Goal: Entertainment & Leisure: Consume media (video, audio)

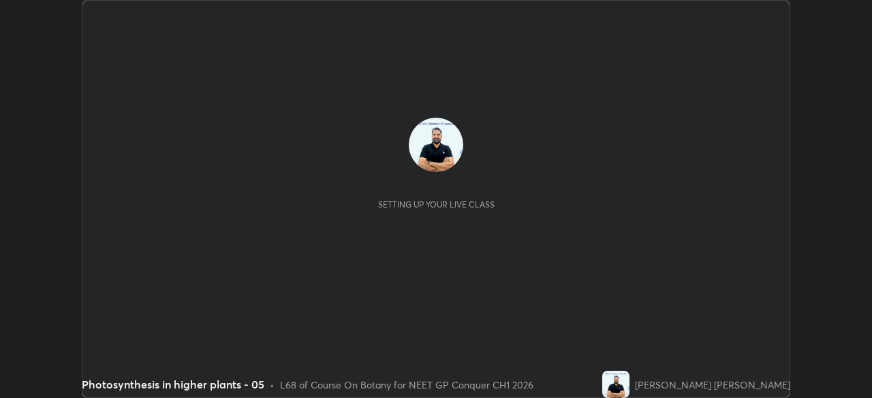
scroll to position [398, 871]
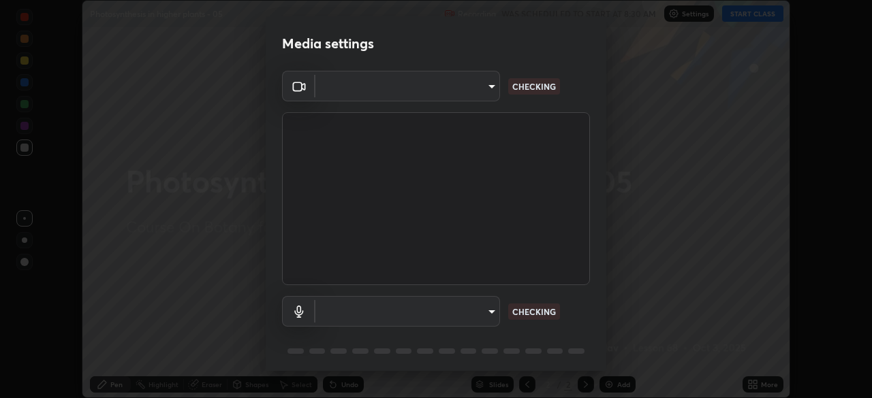
type input "1a0cd2fa9eaecc5464ce661d2c376d4f68bb2a1a8db1c3726163fcb70f995fb6"
type input "default"
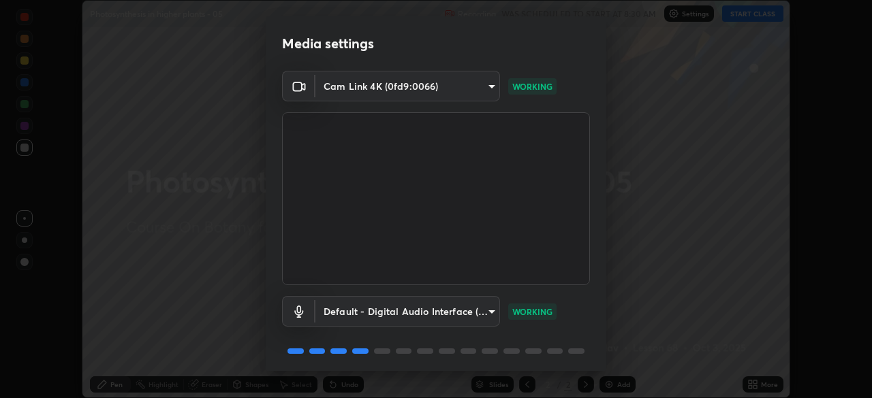
scroll to position [48, 0]
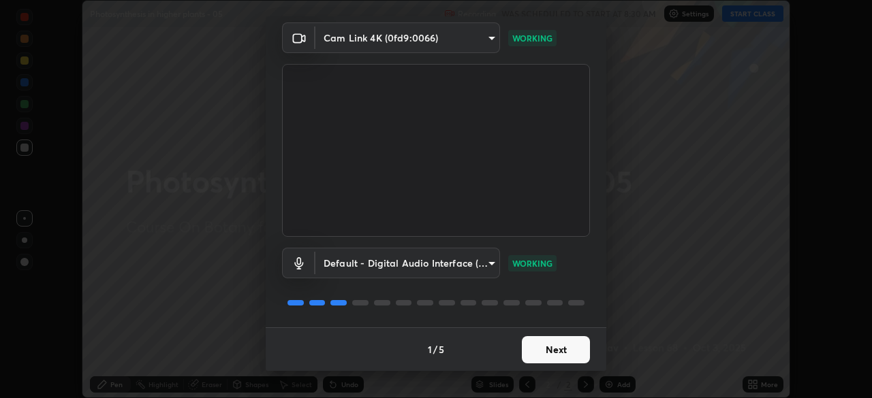
click at [550, 349] on button "Next" at bounding box center [556, 349] width 68 height 27
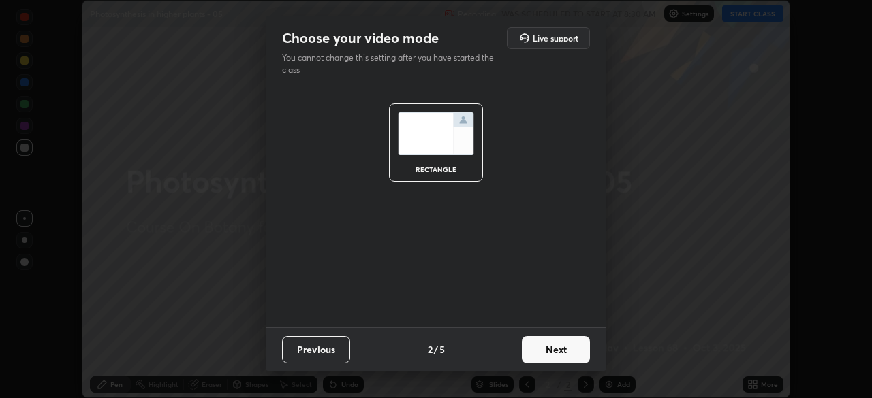
click at [555, 351] on button "Next" at bounding box center [556, 349] width 68 height 27
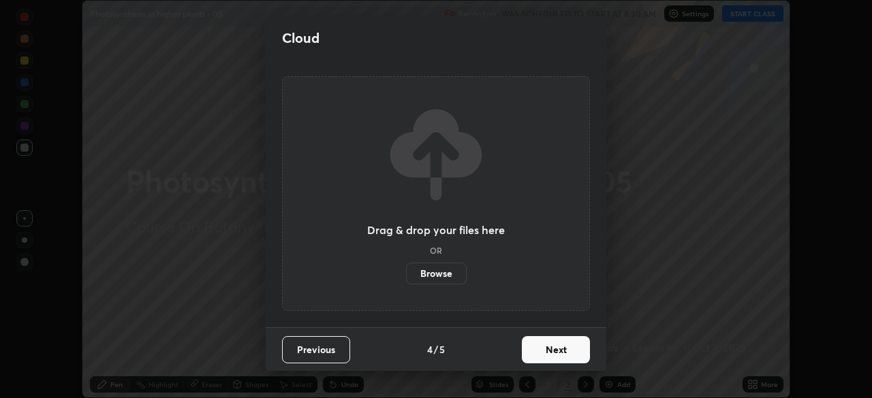
click at [563, 356] on button "Next" at bounding box center [556, 349] width 68 height 27
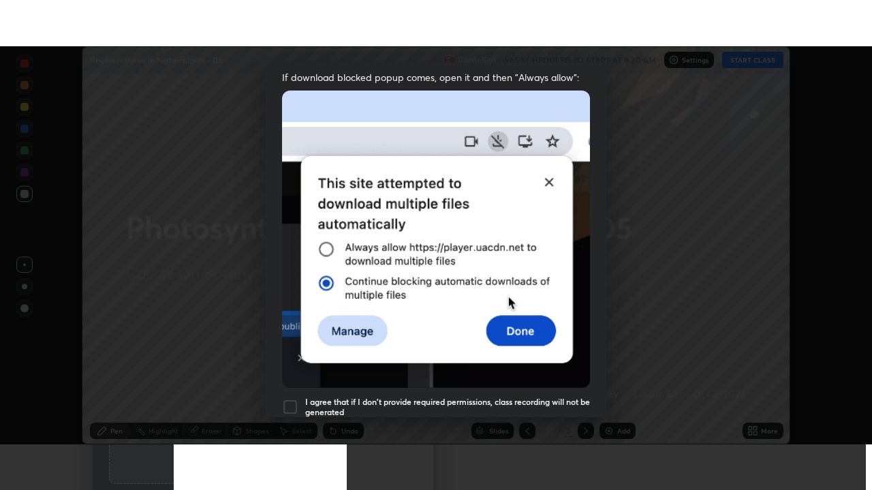
scroll to position [326, 0]
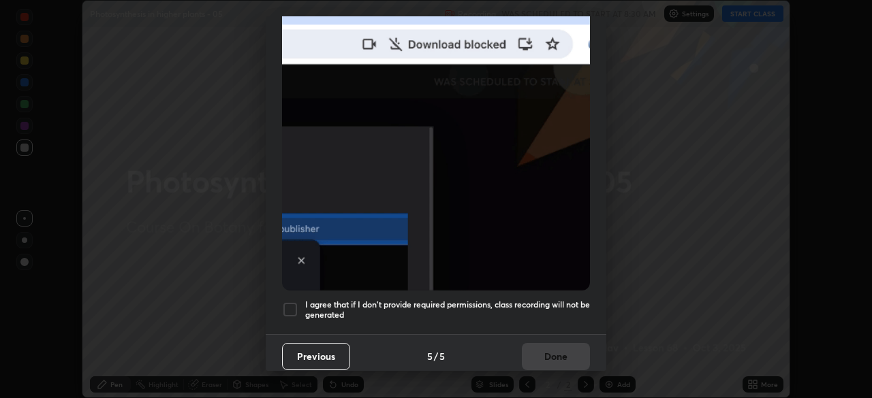
click at [291, 302] on div at bounding box center [290, 310] width 16 height 16
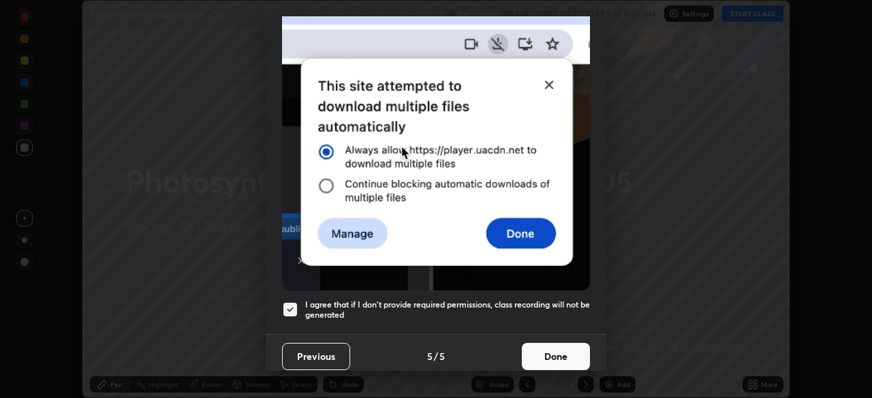
click at [542, 351] on button "Done" at bounding box center [556, 356] width 68 height 27
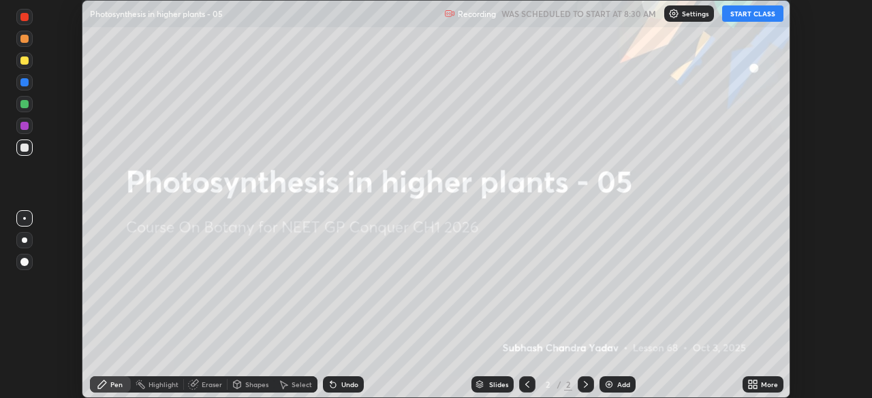
click at [740, 15] on button "START CLASS" at bounding box center [752, 13] width 61 height 16
click at [751, 382] on icon at bounding box center [749, 382] width 3 height 3
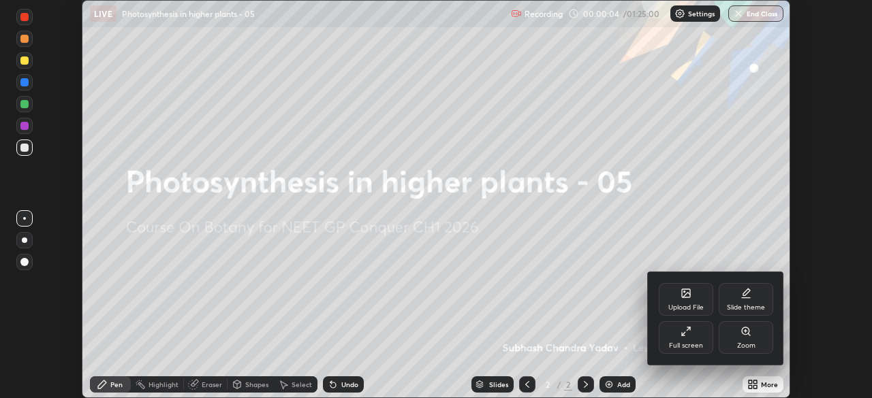
click at [687, 336] on icon at bounding box center [685, 331] width 11 height 11
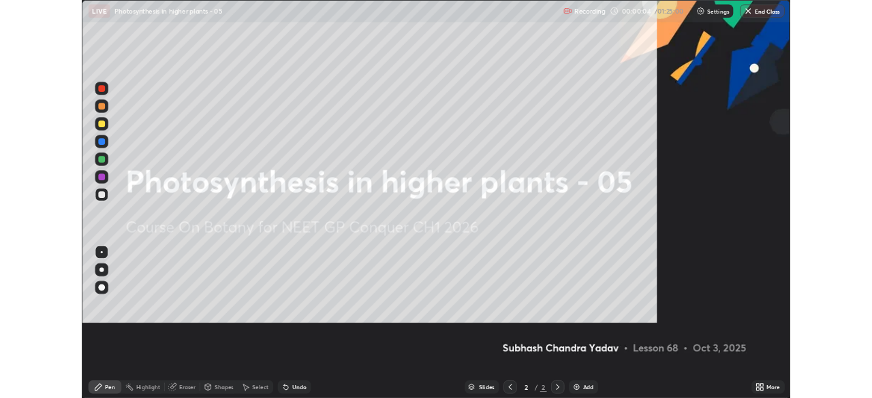
scroll to position [490, 872]
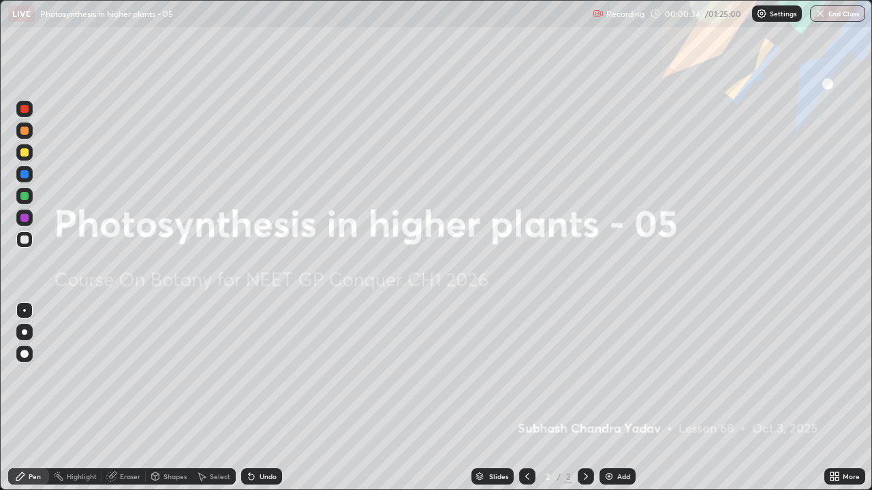
click at [608, 398] on img at bounding box center [608, 476] width 11 height 11
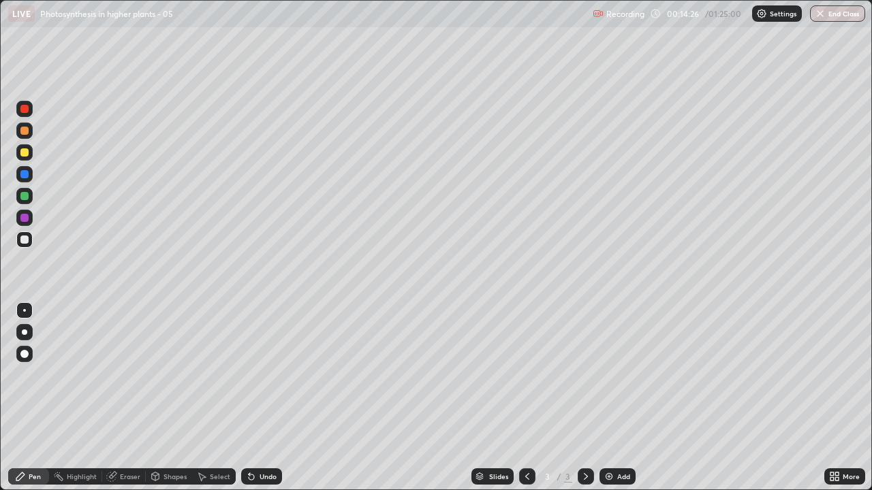
click at [28, 159] on div at bounding box center [24, 152] width 16 height 16
click at [609, 398] on img at bounding box center [608, 476] width 11 height 11
click at [132, 398] on div "Eraser" at bounding box center [130, 476] width 20 height 7
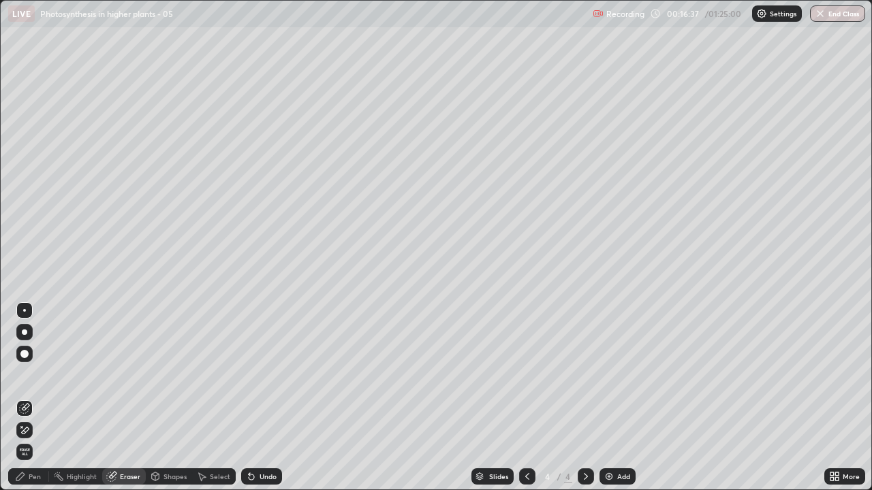
click at [39, 398] on div "Pen" at bounding box center [35, 476] width 12 height 7
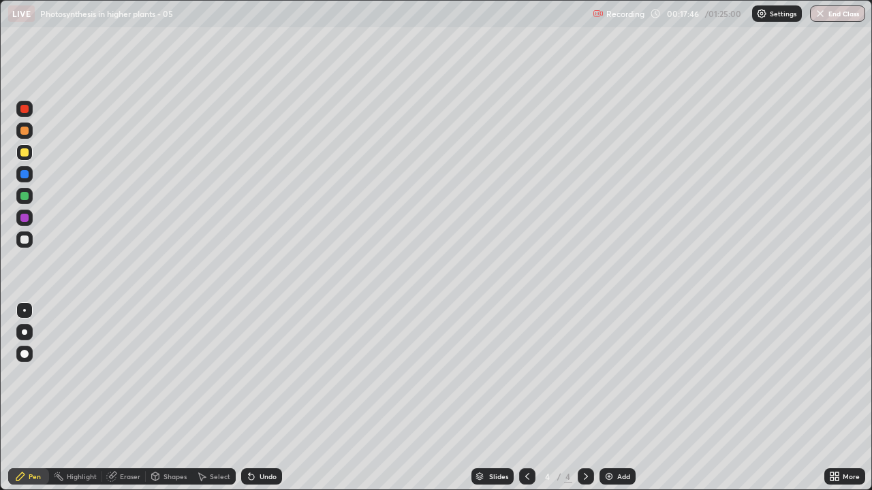
click at [25, 200] on div at bounding box center [24, 196] width 8 height 8
click at [24, 133] on div at bounding box center [24, 131] width 8 height 8
click at [25, 195] on div at bounding box center [24, 196] width 8 height 8
click at [27, 134] on div at bounding box center [24, 131] width 8 height 8
click at [24, 202] on div at bounding box center [24, 196] width 16 height 16
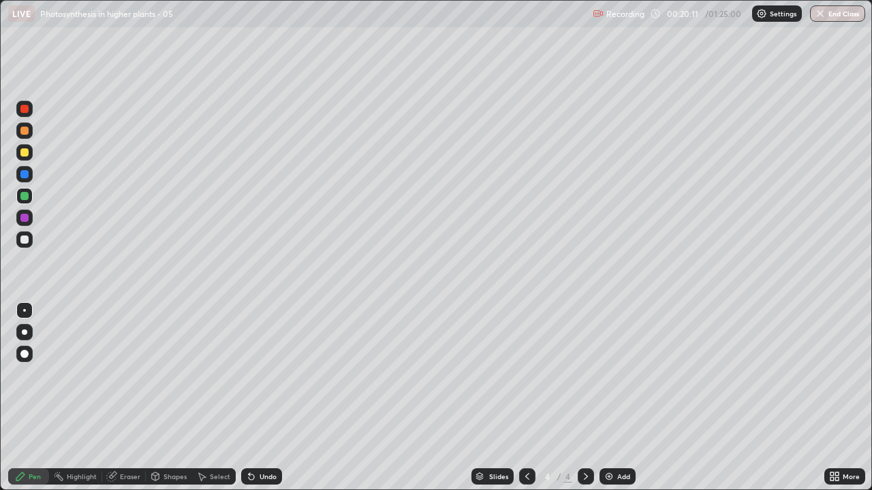
click at [18, 133] on div at bounding box center [24, 131] width 16 height 16
click at [31, 189] on div at bounding box center [24, 196] width 16 height 16
click at [23, 136] on div at bounding box center [24, 131] width 16 height 16
click at [24, 198] on div at bounding box center [24, 196] width 8 height 8
click at [127, 398] on div "Eraser" at bounding box center [124, 477] width 44 height 16
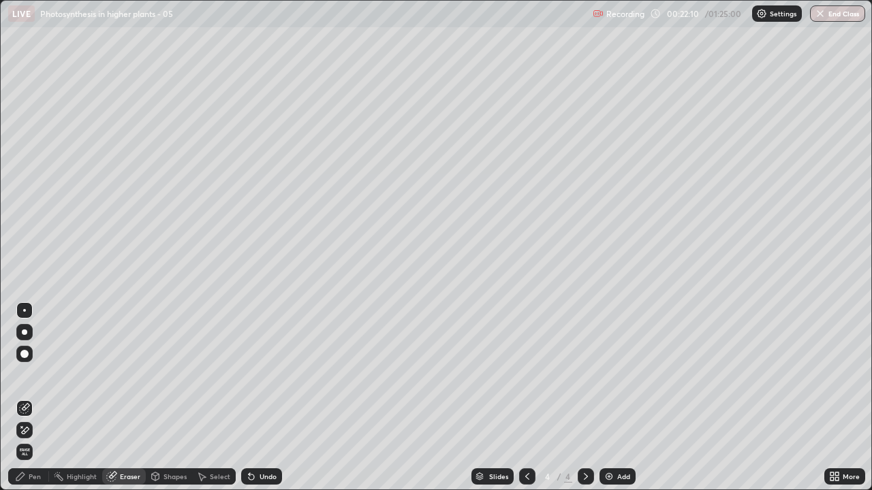
click at [36, 398] on div "Pen" at bounding box center [35, 476] width 12 height 7
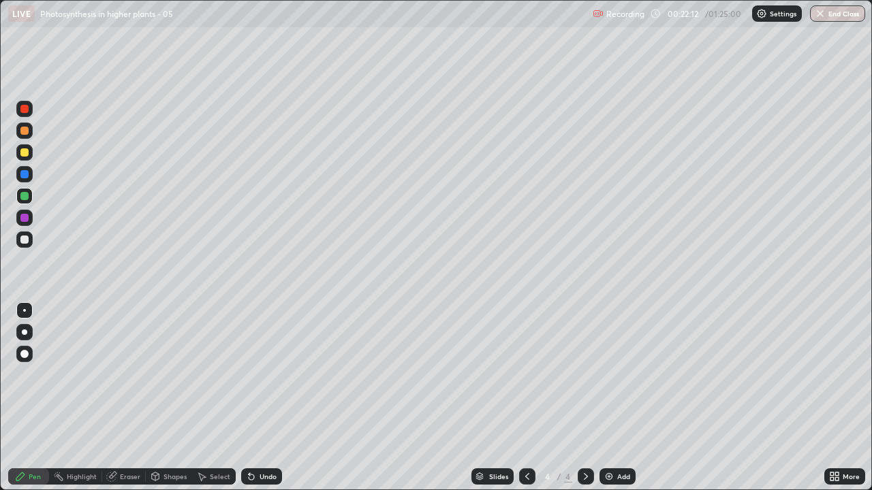
click at [28, 199] on div at bounding box center [24, 196] width 16 height 16
click at [26, 221] on div at bounding box center [24, 218] width 8 height 8
click at [25, 157] on div at bounding box center [24, 152] width 16 height 16
click at [611, 398] on img at bounding box center [608, 476] width 11 height 11
click at [122, 398] on div "Eraser" at bounding box center [130, 476] width 20 height 7
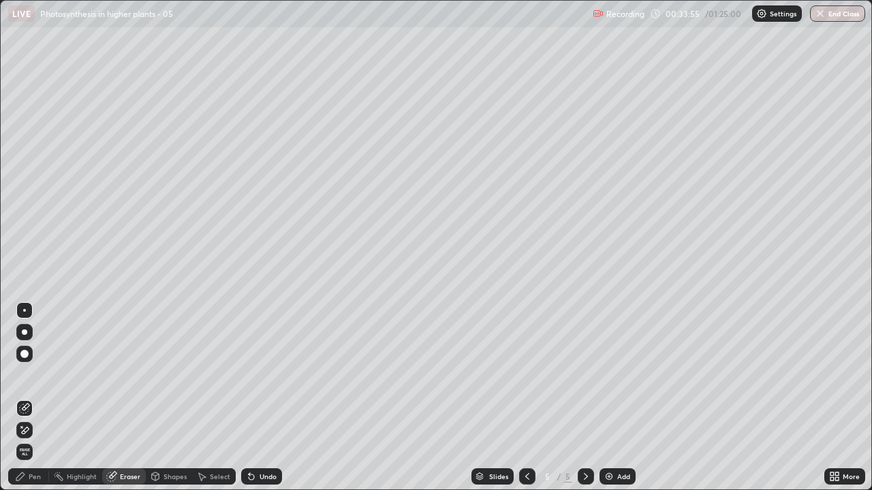
click at [36, 398] on div "Pen" at bounding box center [35, 476] width 12 height 7
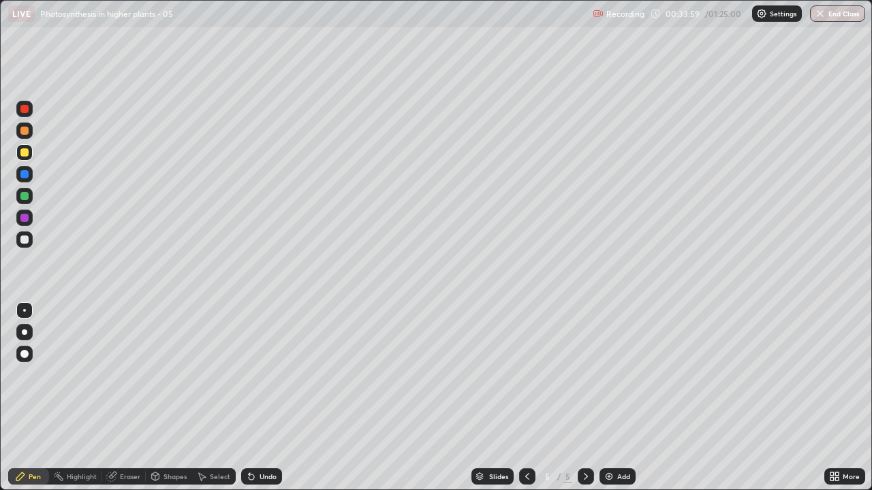
click at [26, 176] on div at bounding box center [24, 174] width 8 height 8
click at [24, 244] on div at bounding box center [24, 240] width 16 height 16
click at [130, 398] on div "Eraser" at bounding box center [124, 477] width 44 height 16
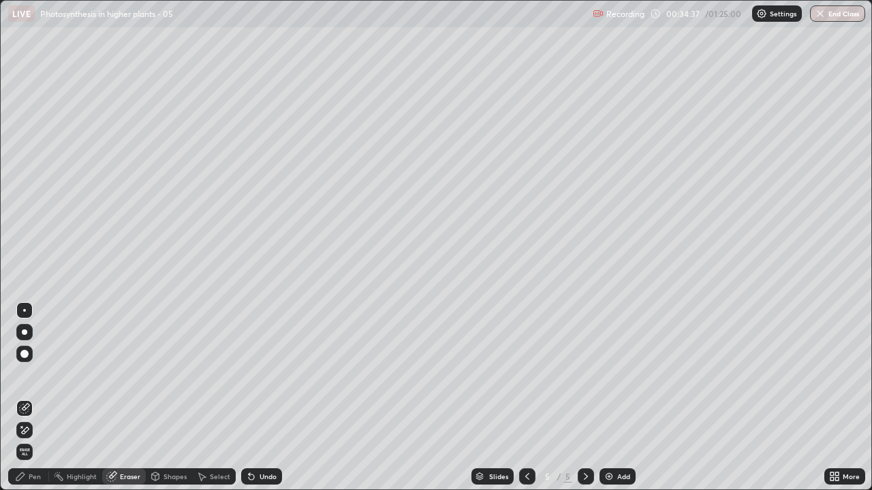
click at [38, 398] on div "Pen" at bounding box center [35, 476] width 12 height 7
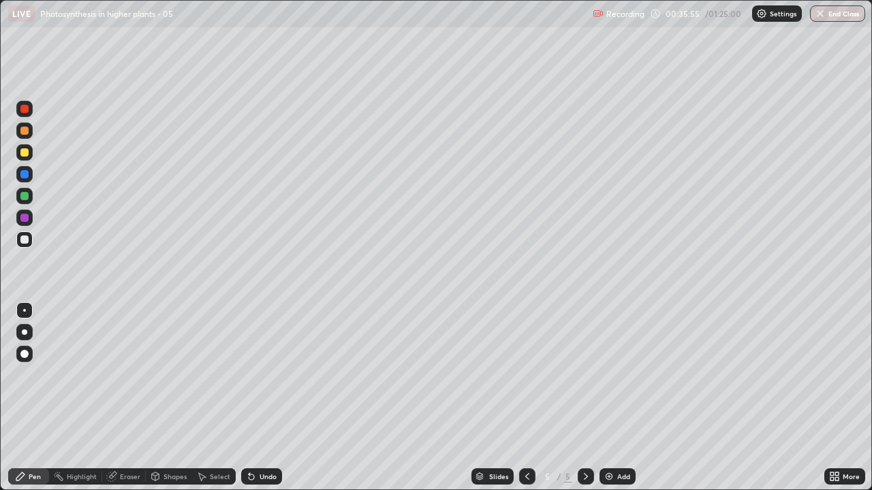
click at [129, 398] on div "Eraser" at bounding box center [130, 476] width 20 height 7
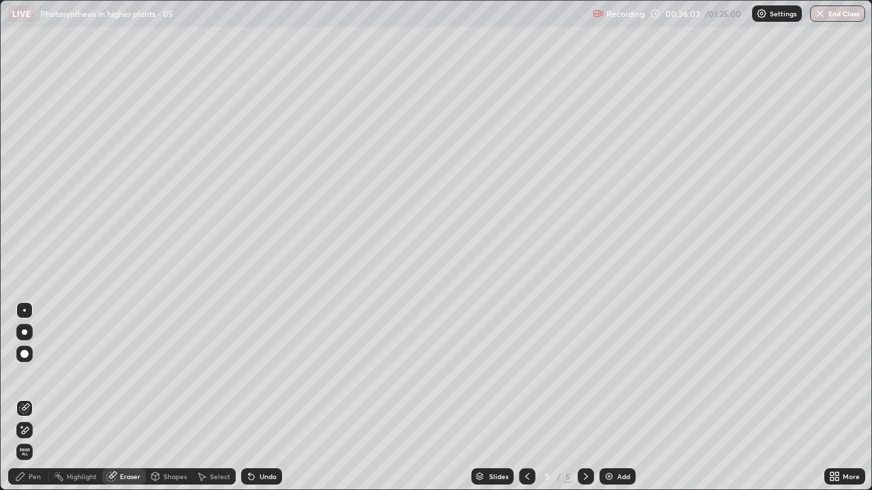
click at [36, 398] on div "Pen" at bounding box center [35, 476] width 12 height 7
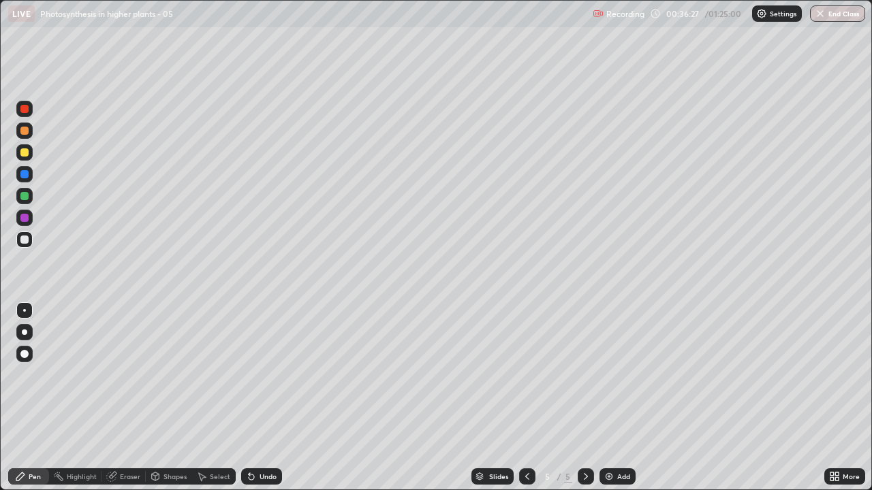
click at [22, 198] on div at bounding box center [24, 196] width 8 height 8
click at [23, 150] on div at bounding box center [24, 152] width 8 height 8
click at [21, 240] on div at bounding box center [24, 240] width 8 height 8
click at [23, 177] on div at bounding box center [24, 174] width 8 height 8
click at [21, 237] on div at bounding box center [24, 240] width 8 height 8
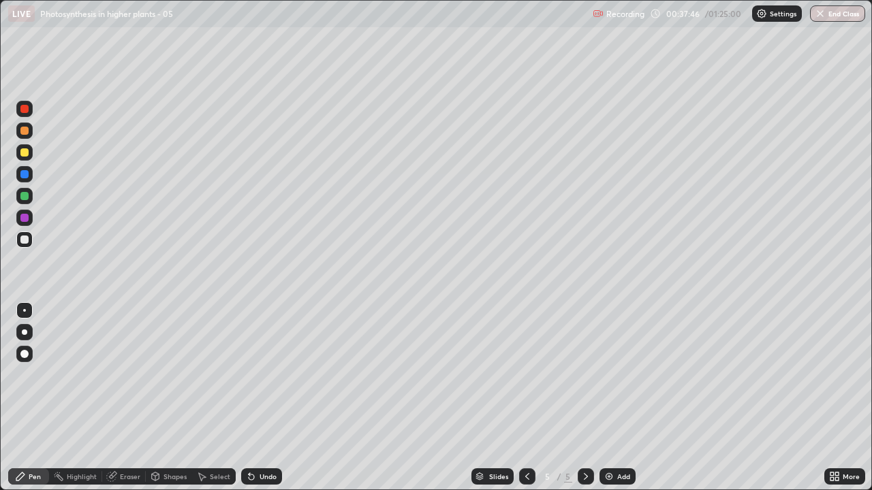
click at [23, 153] on div at bounding box center [24, 152] width 8 height 8
click at [20, 242] on div at bounding box center [24, 240] width 16 height 16
click at [22, 133] on div at bounding box center [24, 131] width 8 height 8
click at [121, 398] on div "Eraser" at bounding box center [130, 476] width 20 height 7
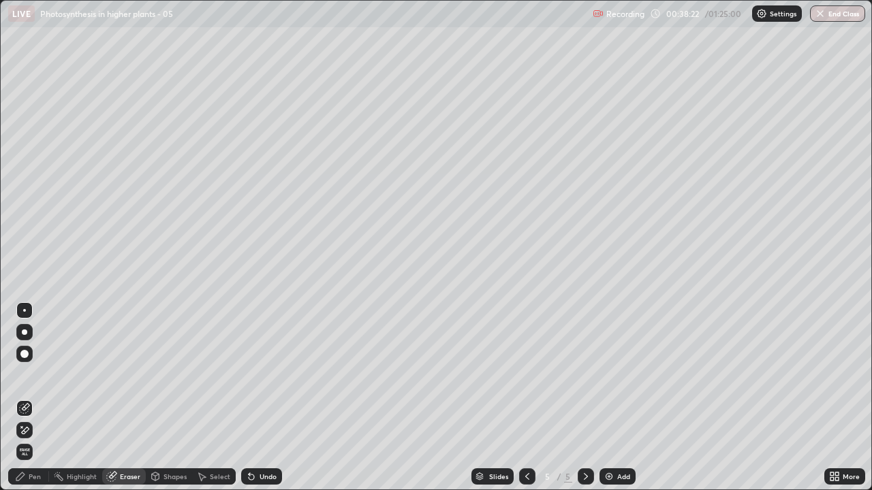
click at [33, 398] on div "Pen" at bounding box center [35, 476] width 12 height 7
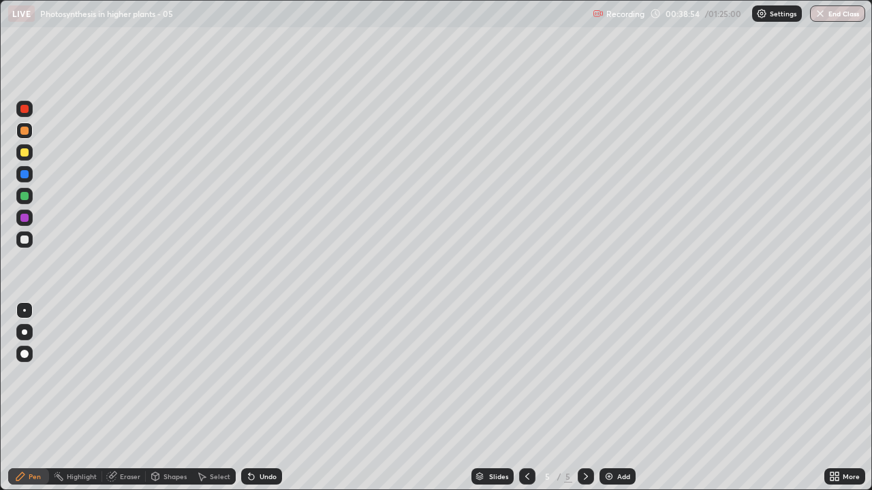
click at [21, 240] on div at bounding box center [24, 240] width 8 height 8
click at [22, 198] on div at bounding box center [24, 196] width 8 height 8
click at [25, 237] on div at bounding box center [24, 240] width 8 height 8
click at [25, 108] on div at bounding box center [24, 109] width 8 height 8
click at [27, 156] on div at bounding box center [24, 152] width 8 height 8
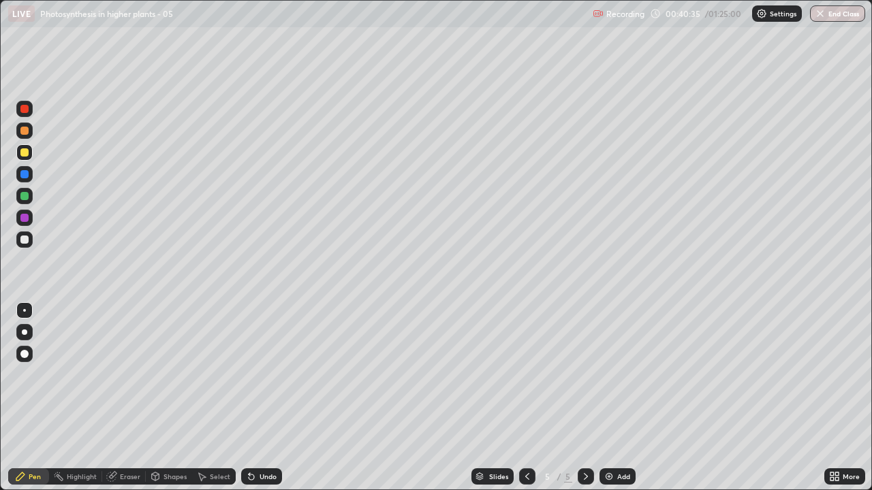
click at [124, 398] on div "Eraser" at bounding box center [130, 476] width 20 height 7
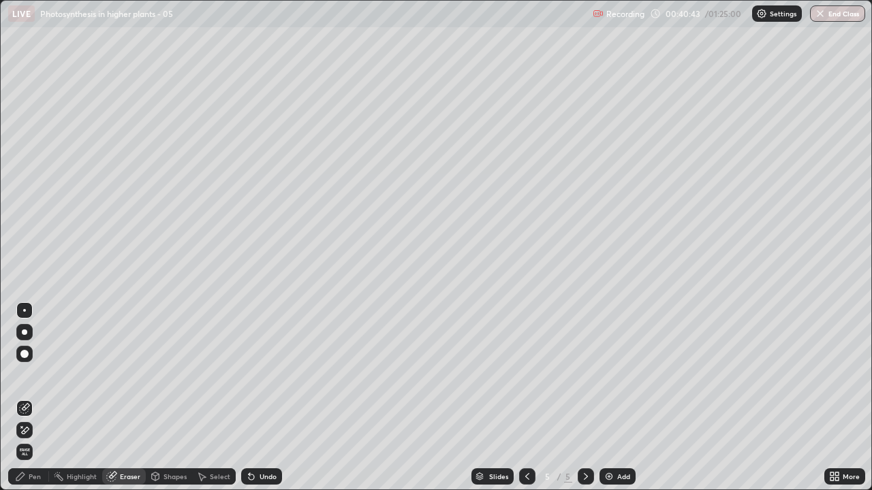
click at [40, 398] on div "Pen" at bounding box center [35, 476] width 12 height 7
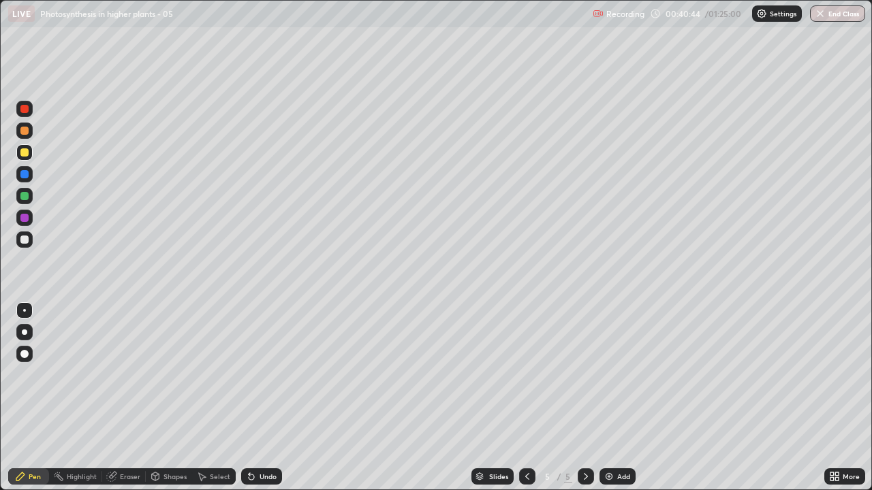
click at [25, 129] on div at bounding box center [24, 131] width 8 height 8
click at [30, 236] on div at bounding box center [24, 240] width 16 height 16
click at [25, 197] on div at bounding box center [24, 196] width 8 height 8
click at [27, 201] on div at bounding box center [24, 196] width 16 height 16
click at [20, 153] on div at bounding box center [24, 152] width 8 height 8
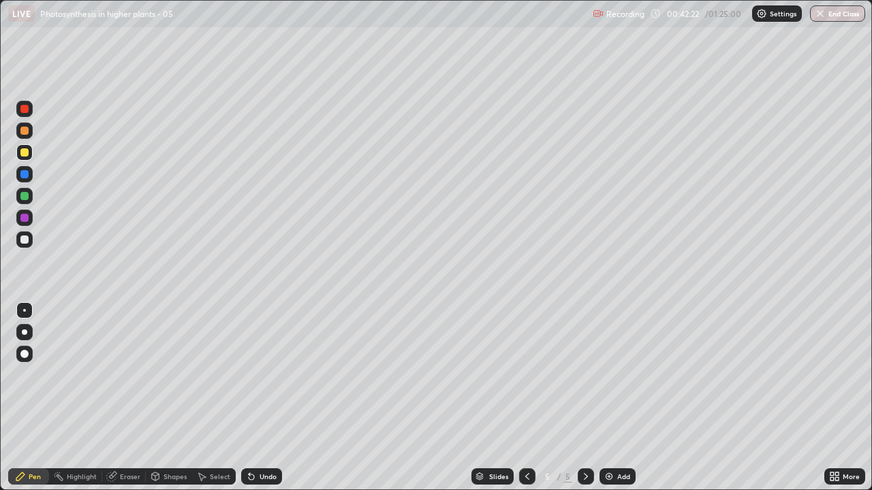
click at [27, 135] on div at bounding box center [24, 131] width 16 height 16
click at [22, 154] on div at bounding box center [24, 152] width 8 height 8
click at [20, 195] on div at bounding box center [24, 196] width 8 height 8
click at [23, 151] on div at bounding box center [24, 152] width 8 height 8
click at [125, 398] on div "Eraser" at bounding box center [130, 476] width 20 height 7
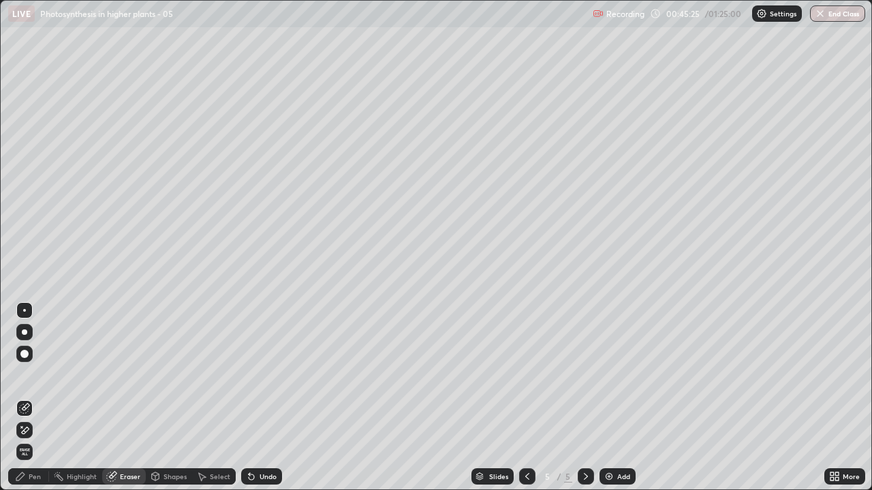
click at [34, 398] on div "Pen" at bounding box center [35, 476] width 12 height 7
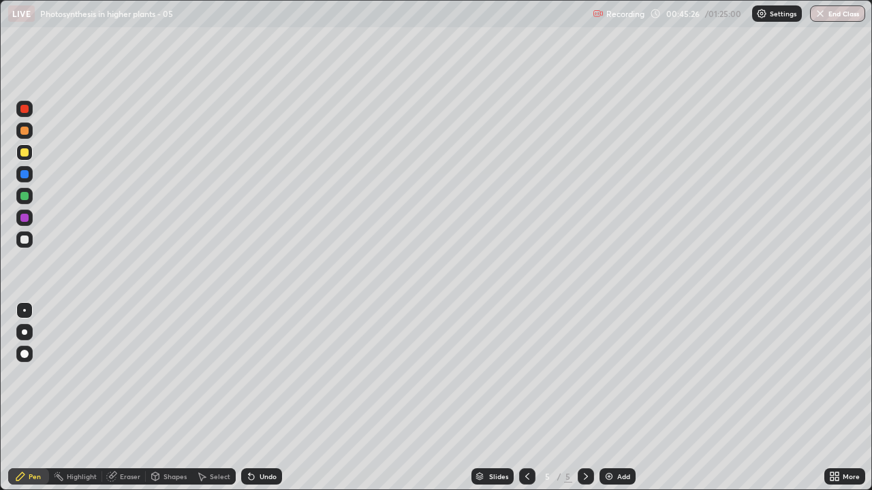
click at [24, 196] on div at bounding box center [24, 196] width 8 height 8
click at [25, 114] on div at bounding box center [24, 109] width 16 height 16
click at [27, 155] on div at bounding box center [24, 152] width 8 height 8
click at [120, 398] on div "Eraser" at bounding box center [130, 476] width 20 height 7
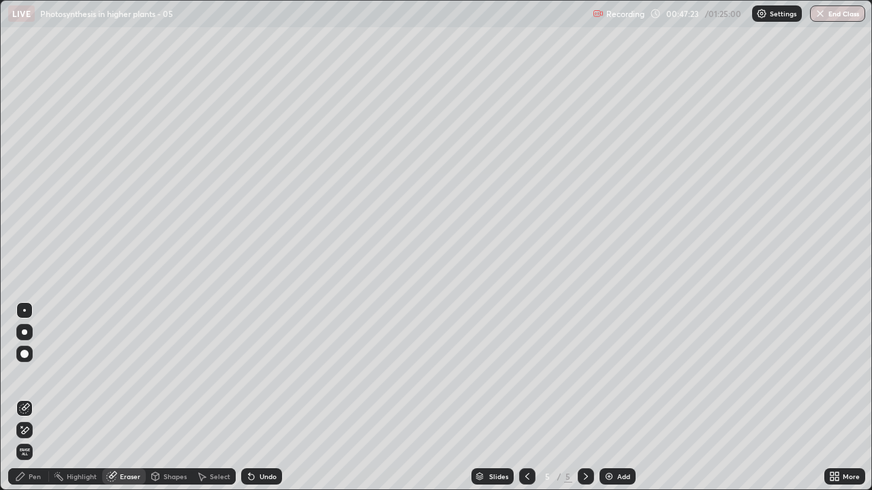
click at [37, 398] on div "Pen" at bounding box center [35, 476] width 12 height 7
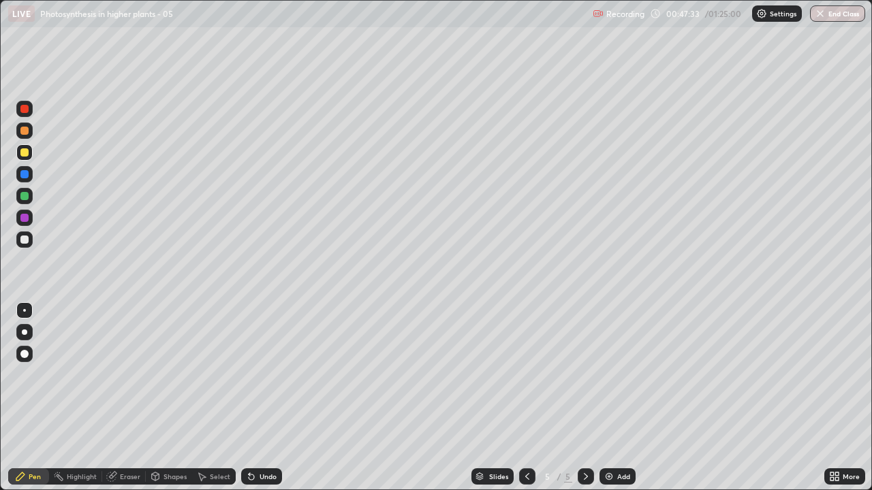
click at [22, 220] on div at bounding box center [24, 218] width 8 height 8
click at [610, 398] on img at bounding box center [608, 476] width 11 height 11
click at [25, 240] on div at bounding box center [24, 240] width 8 height 8
click at [606, 398] on div "Add" at bounding box center [617, 477] width 36 height 16
click at [610, 398] on img at bounding box center [608, 476] width 11 height 11
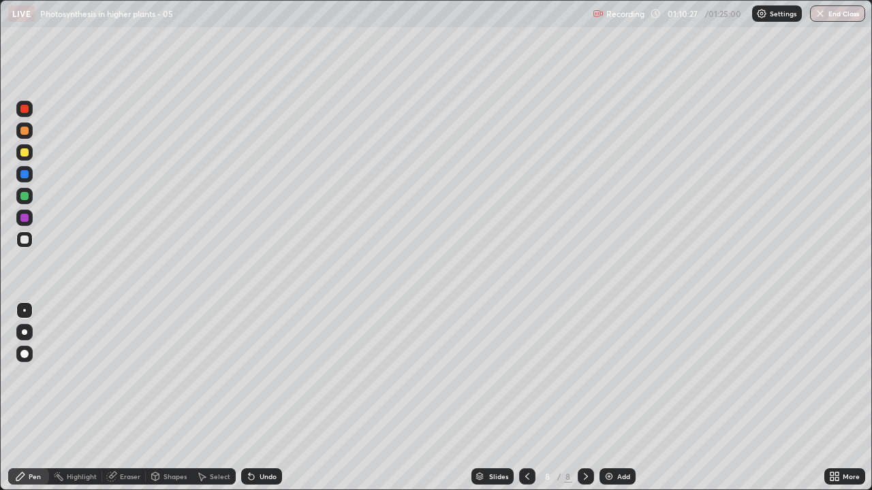
click at [22, 195] on div at bounding box center [24, 196] width 8 height 8
click at [123, 398] on div "Eraser" at bounding box center [124, 476] width 44 height 27
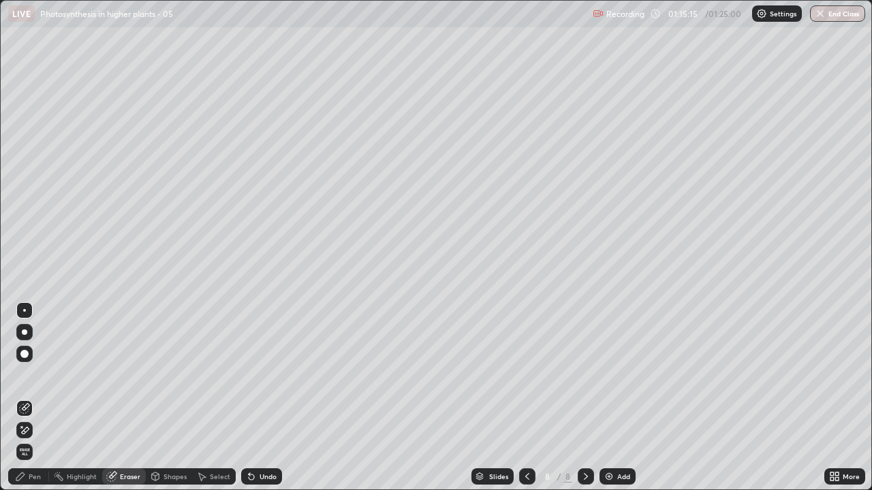
click at [42, 398] on div "Pen" at bounding box center [28, 477] width 41 height 16
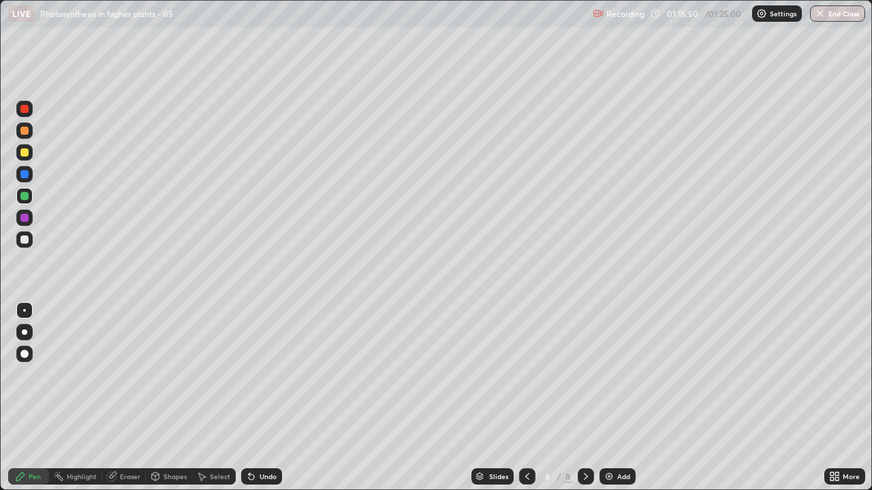
click at [26, 240] on div at bounding box center [24, 240] width 8 height 8
click at [827, 18] on button "End Class" at bounding box center [837, 13] width 55 height 16
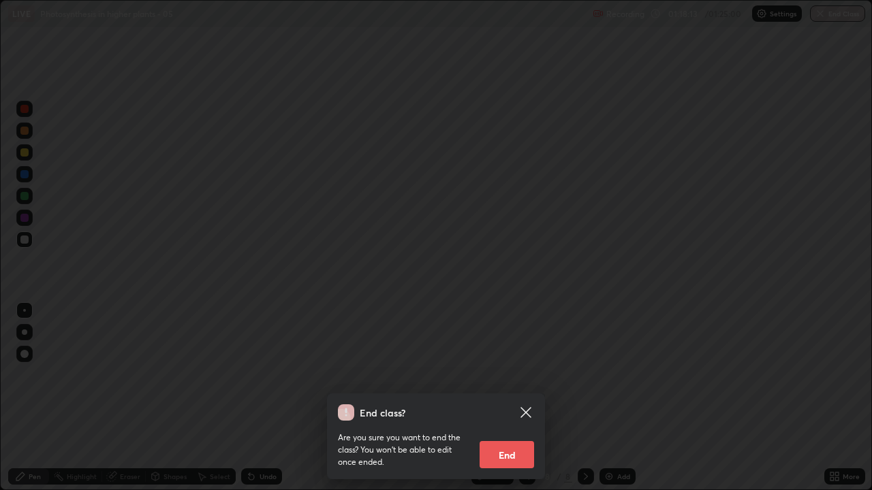
click at [530, 398] on icon at bounding box center [526, 413] width 16 height 16
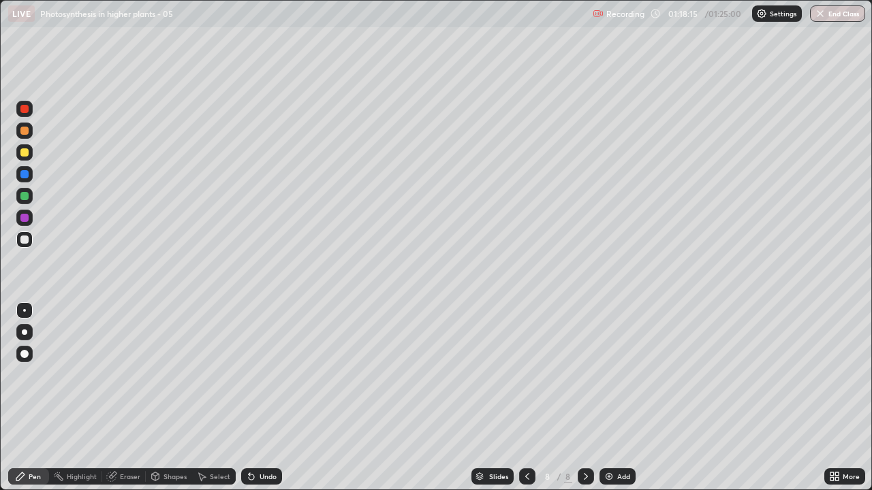
click at [830, 398] on icon at bounding box center [834, 476] width 11 height 11
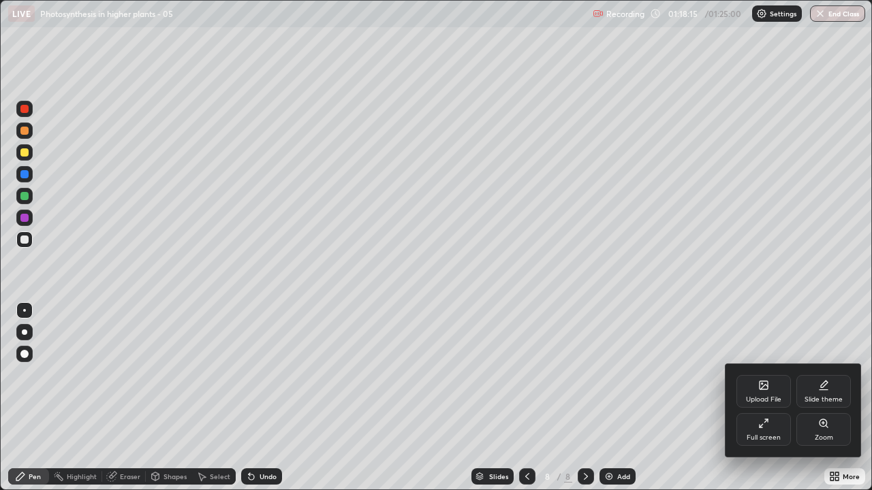
click at [761, 398] on icon at bounding box center [763, 423] width 11 height 11
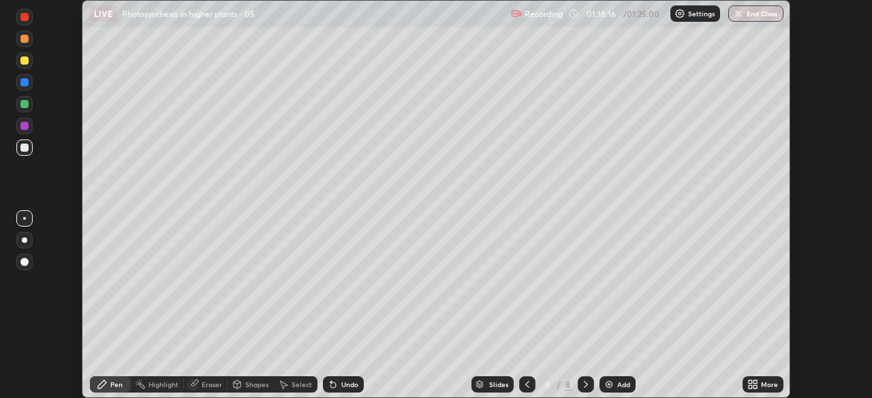
scroll to position [67706, 67232]
